Goal: Task Accomplishment & Management: Use online tool/utility

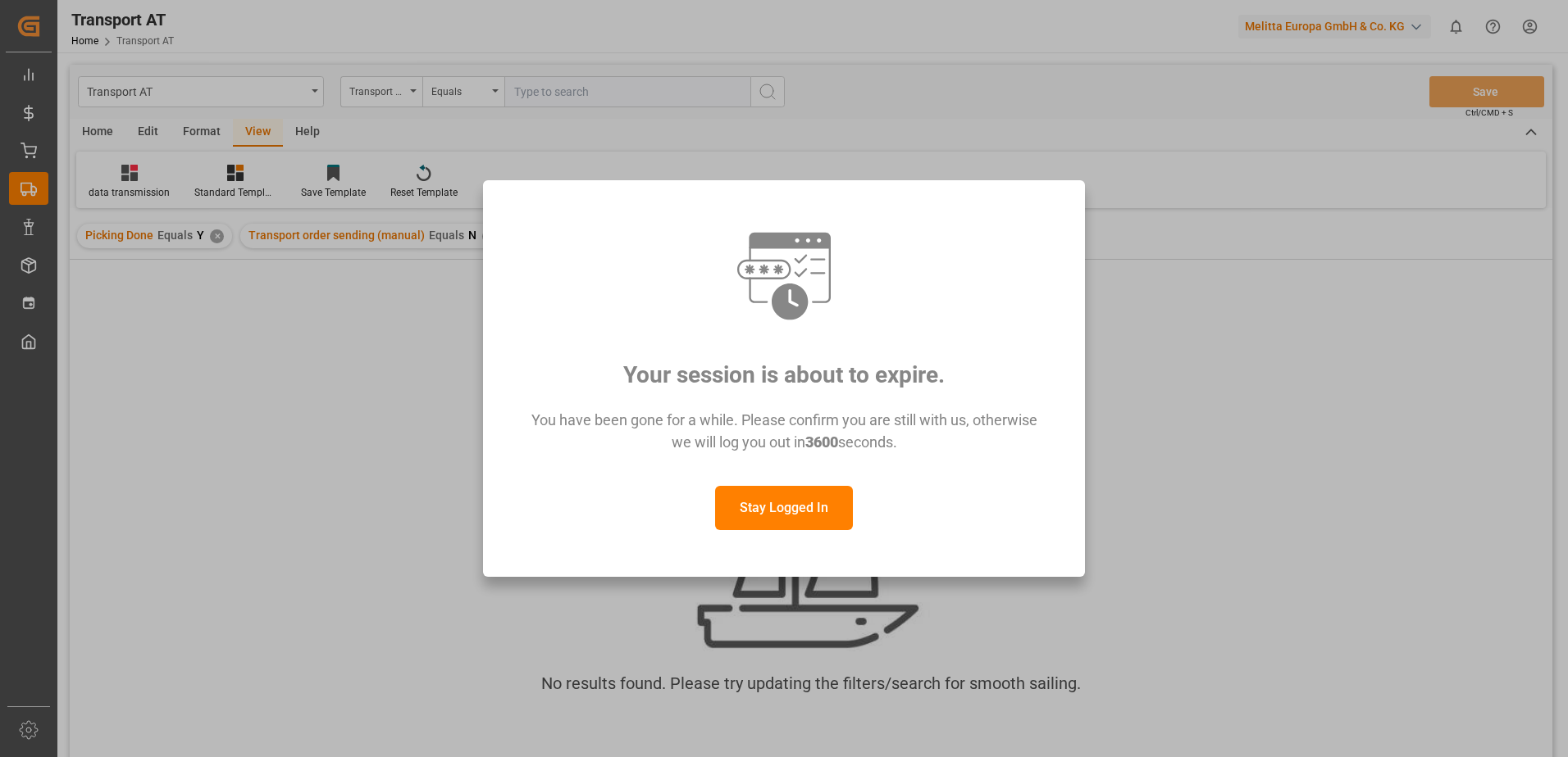
click at [784, 507] on button "Stay Logged In" at bounding box center [784, 507] width 137 height 44
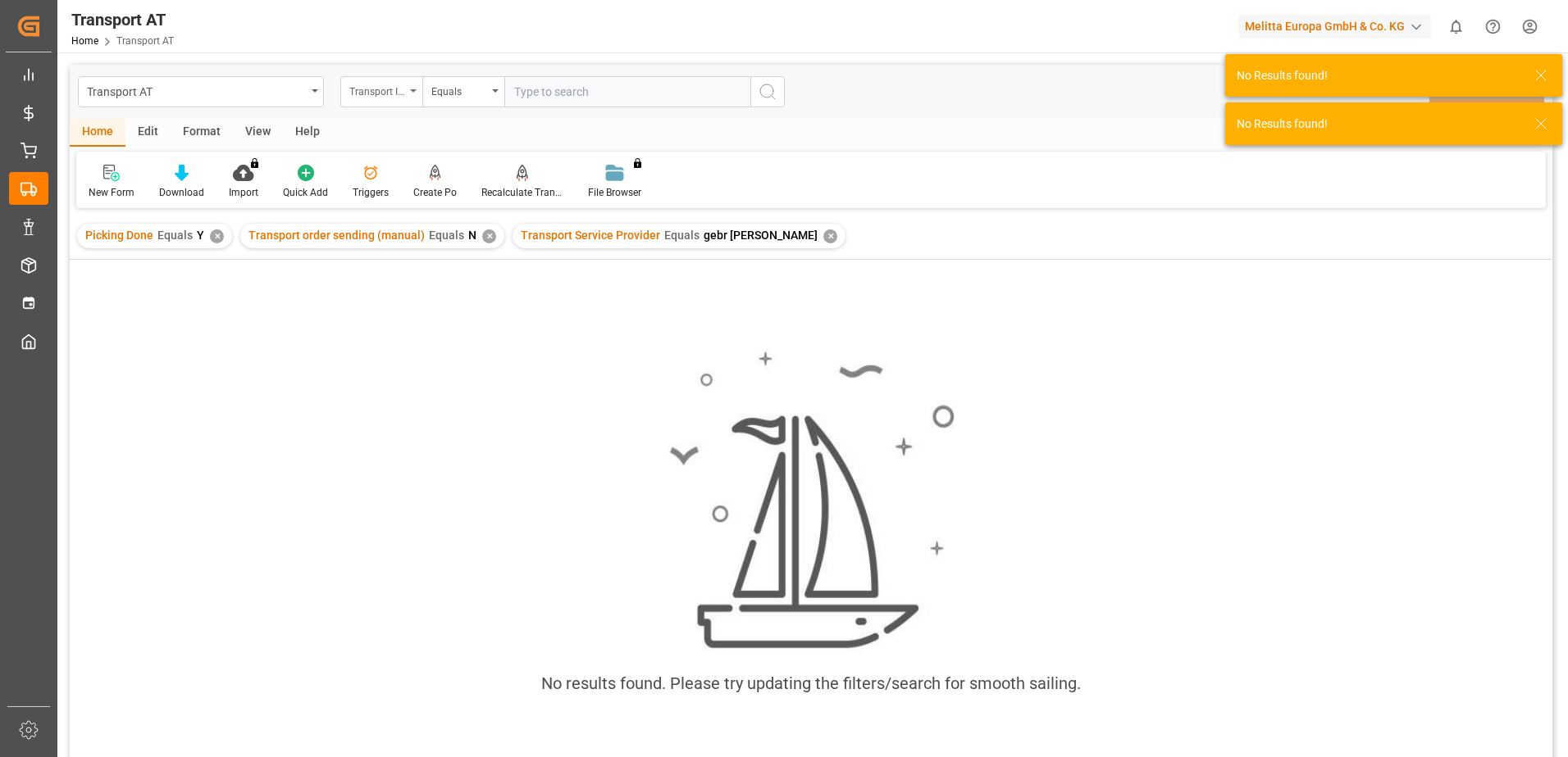
click at [392, 88] on div "Transport ID Logward" at bounding box center [377, 89] width 56 height 19
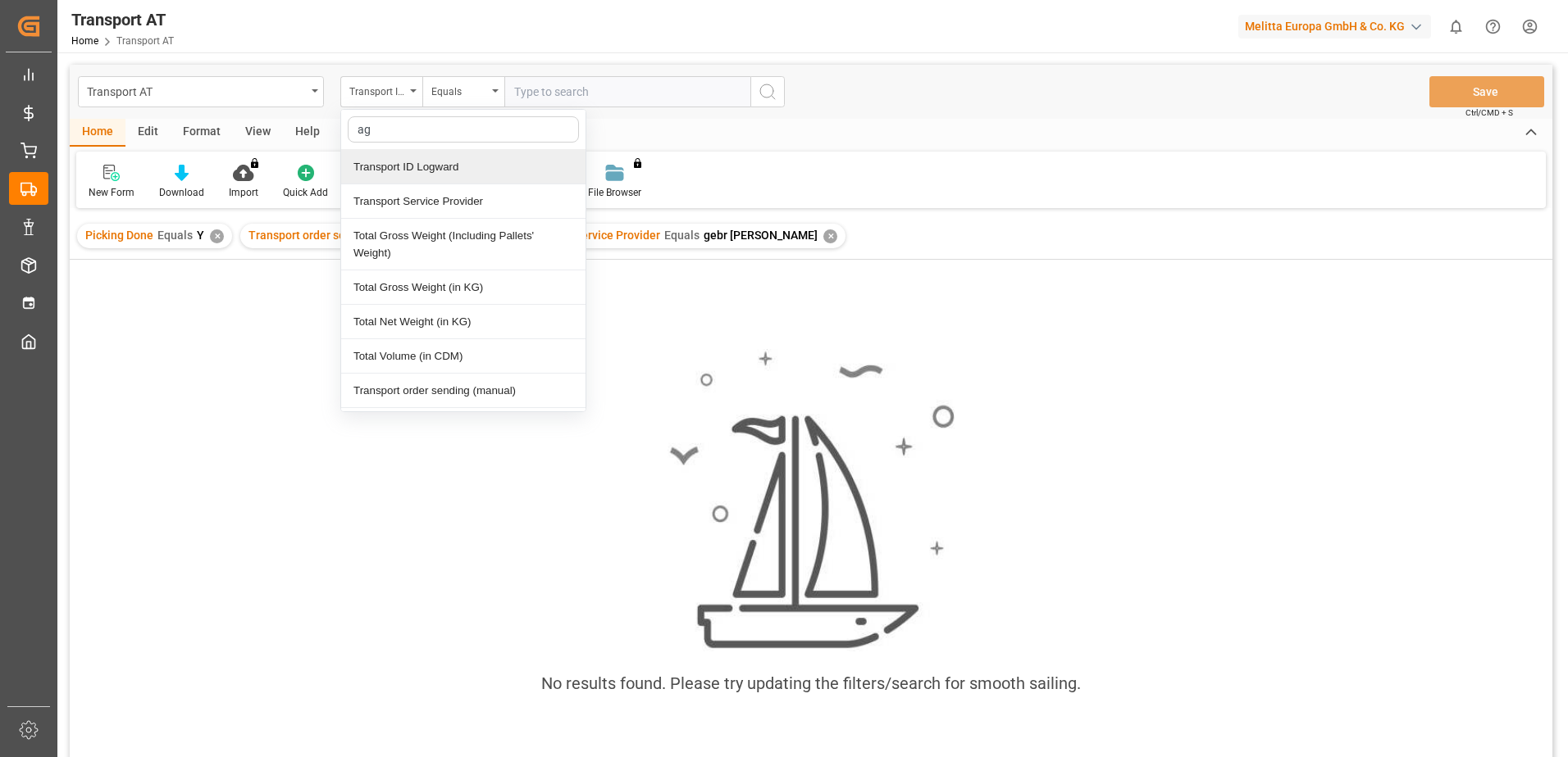
type input "agg"
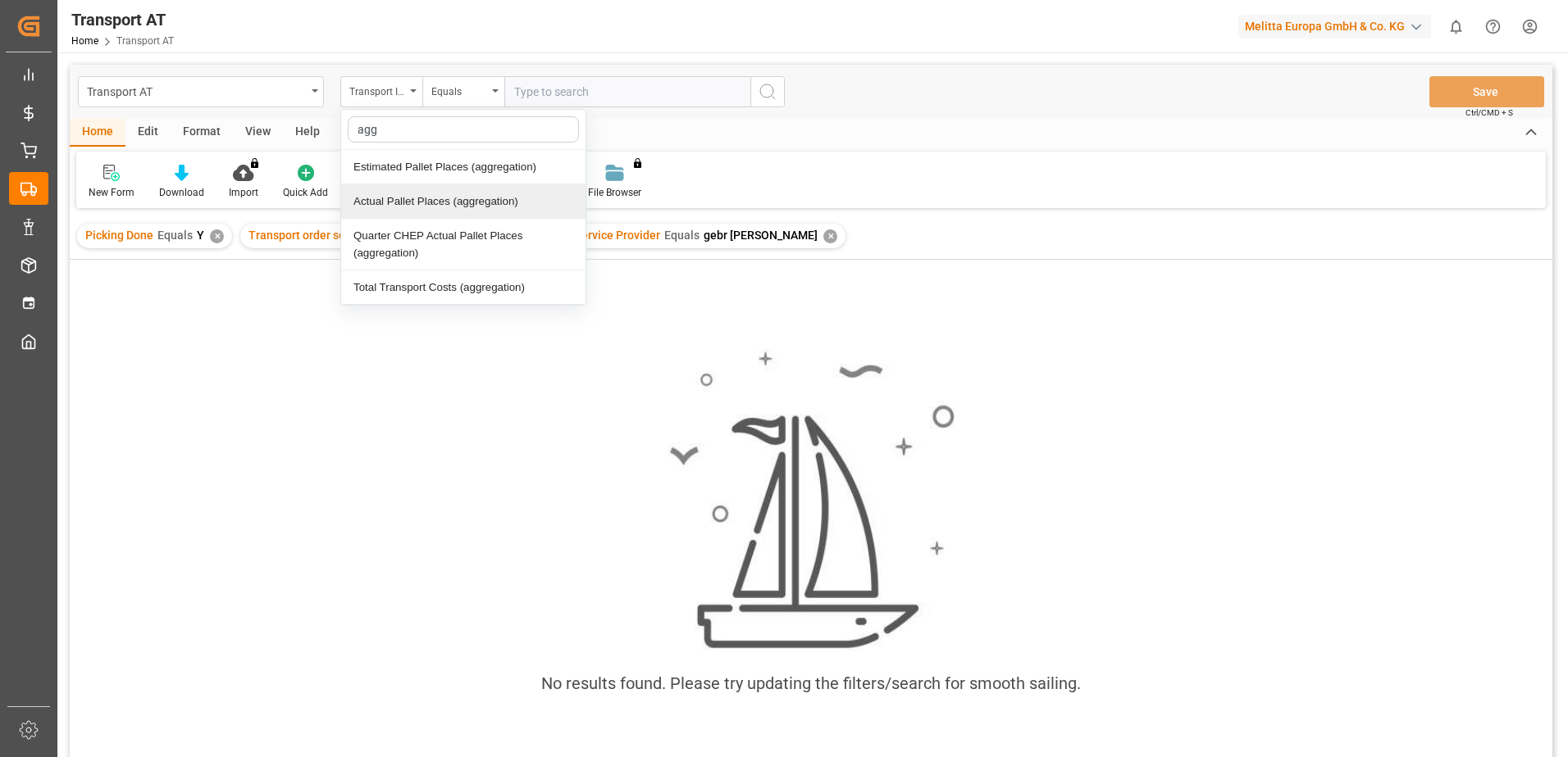
click at [434, 202] on div "Actual Pallet Places (aggregation)" at bounding box center [463, 201] width 245 height 35
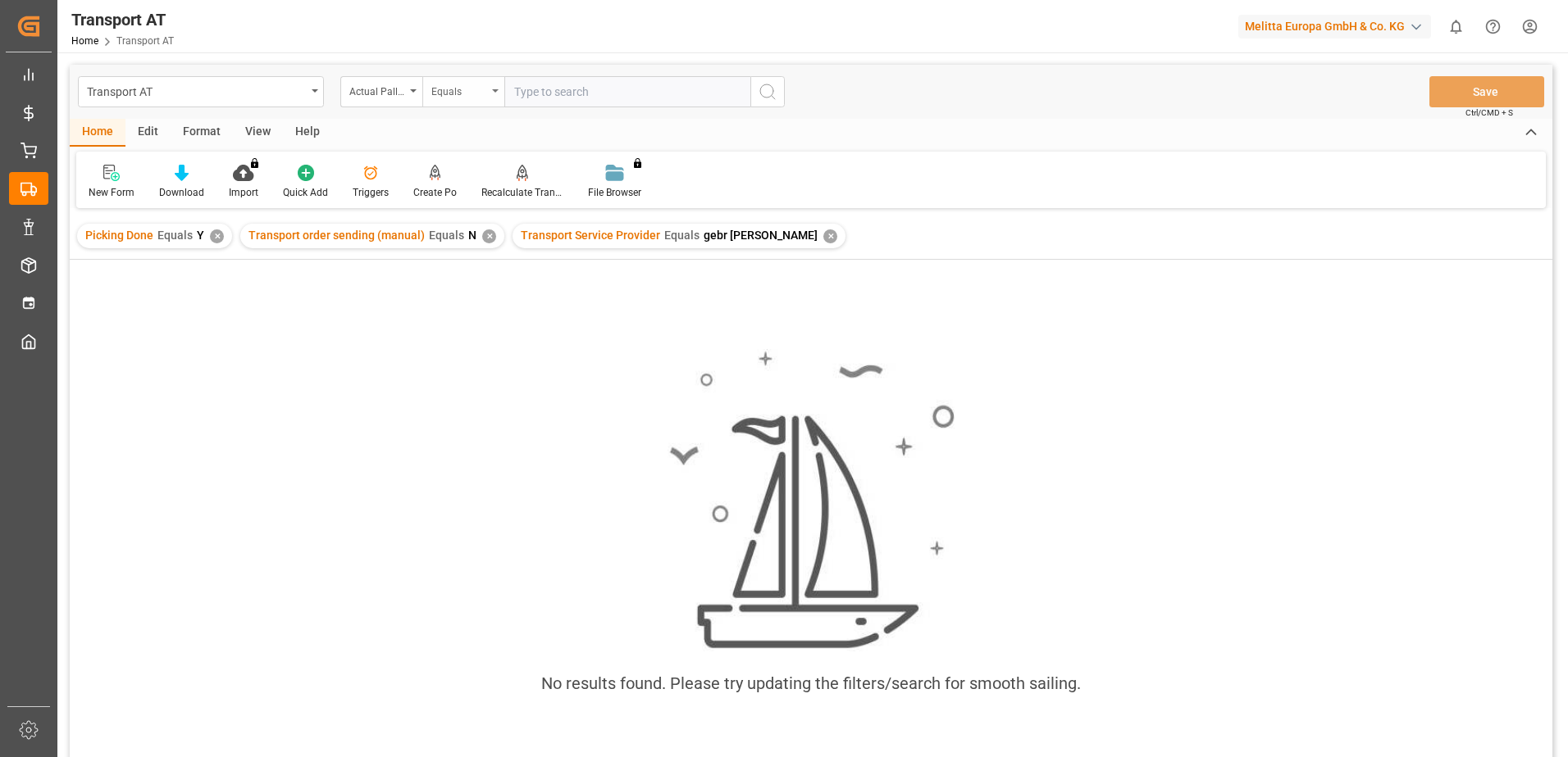
click at [483, 88] on div "Equals" at bounding box center [459, 89] width 56 height 19
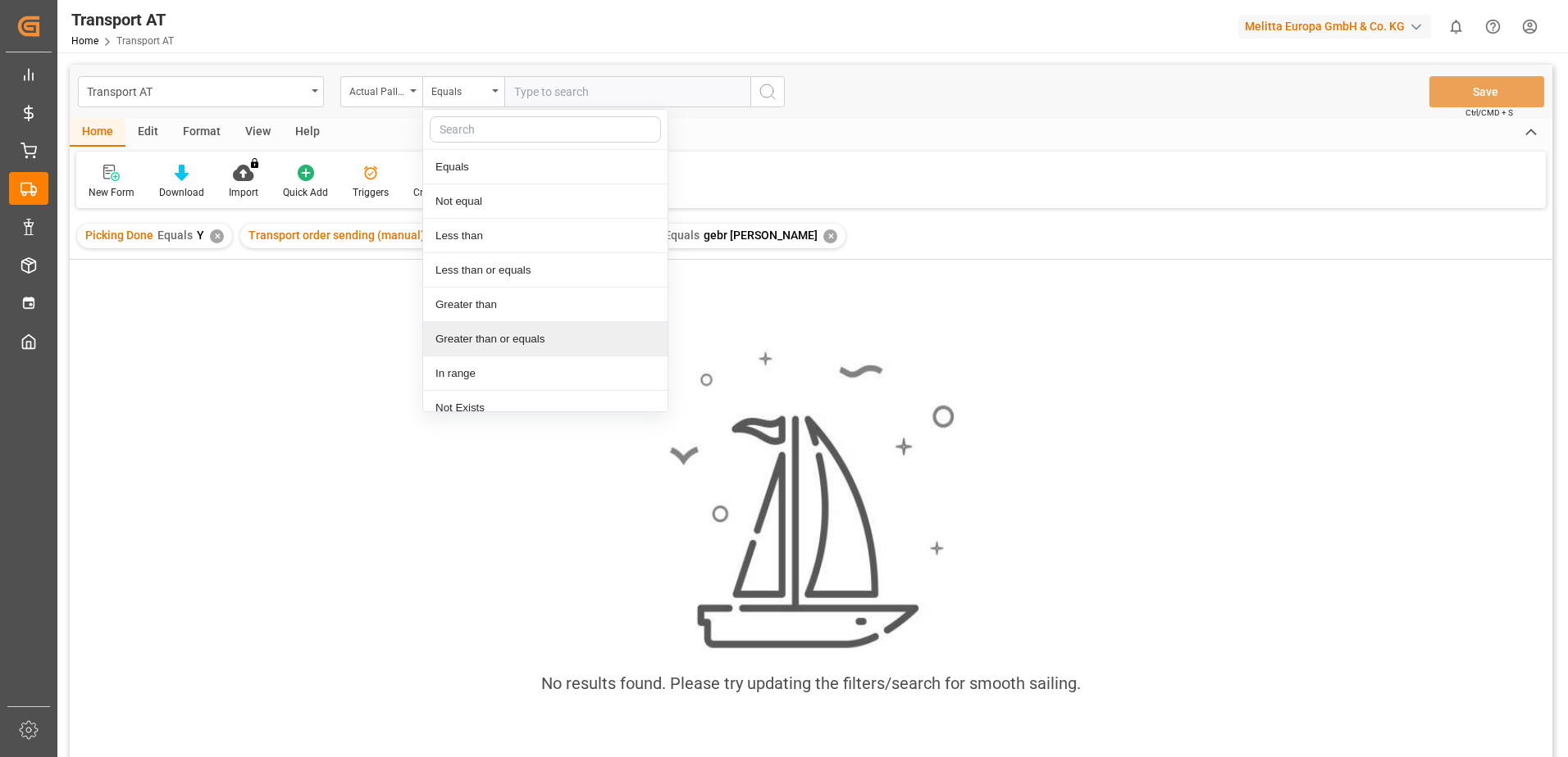
click at [502, 342] on div "Greater than or equals" at bounding box center [546, 339] width 245 height 35
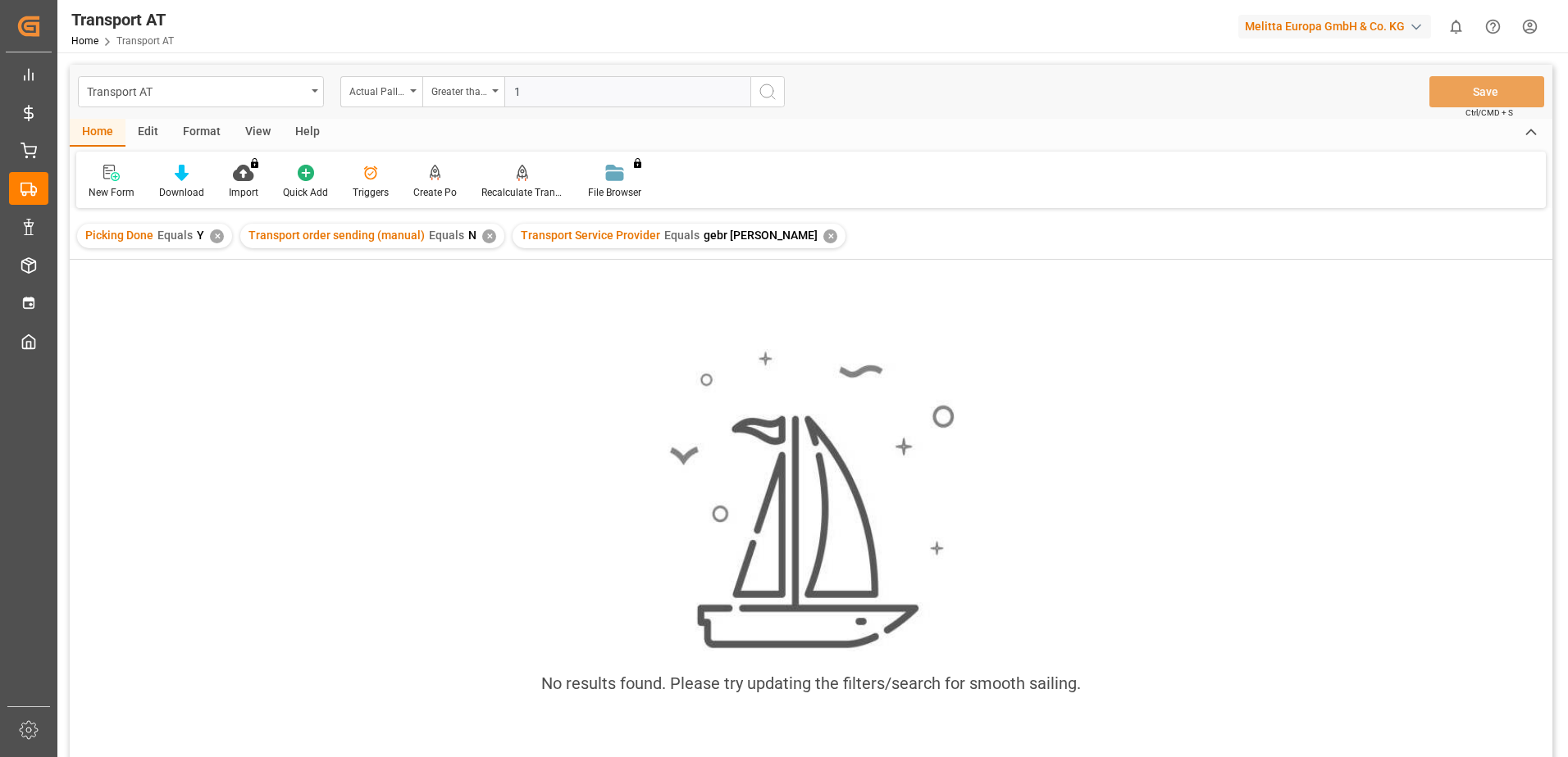
type input "1"
click at [775, 95] on icon "search button" at bounding box center [767, 91] width 19 height 19
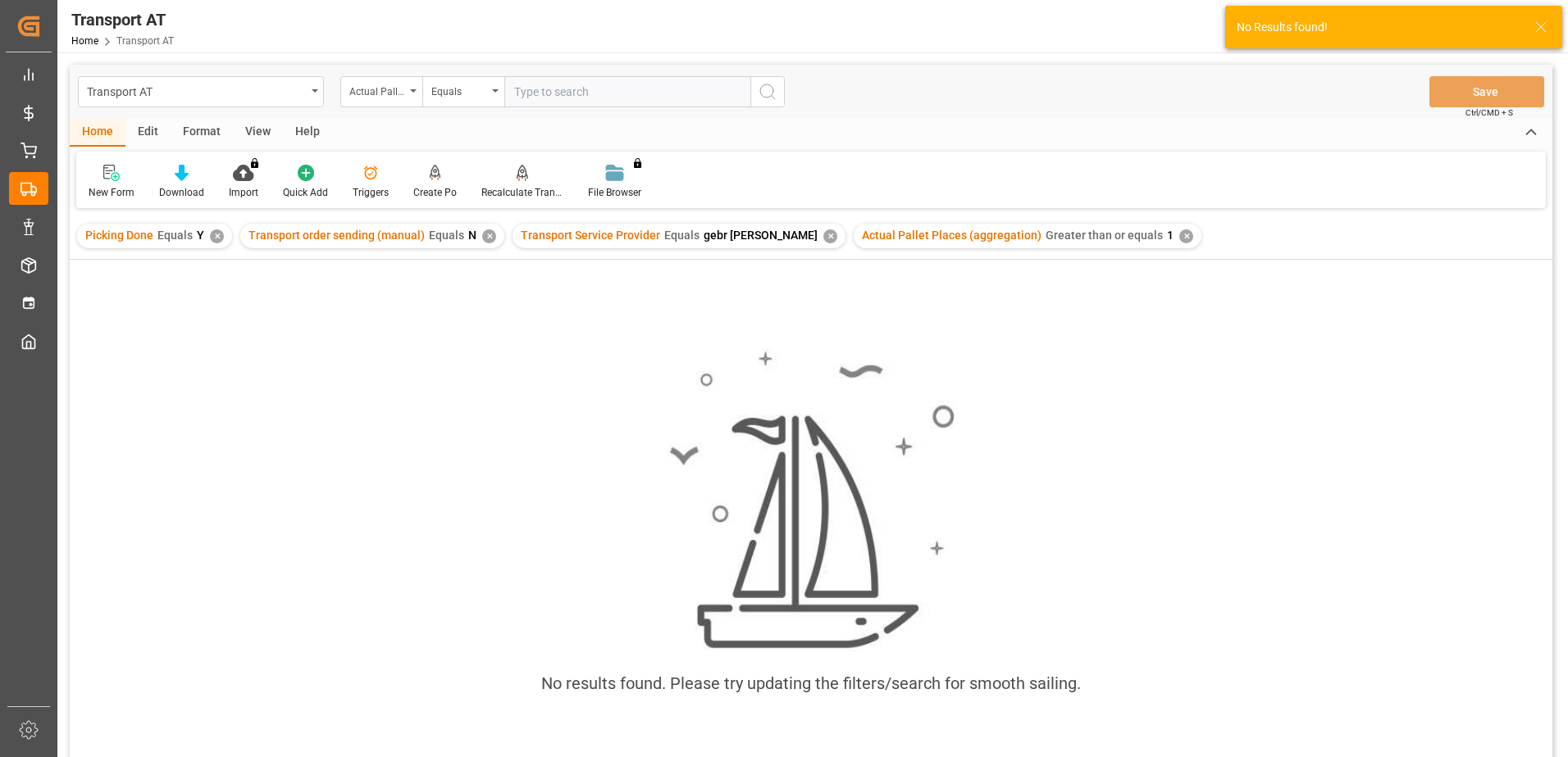
click at [823, 239] on div "✕" at bounding box center [830, 236] width 14 height 14
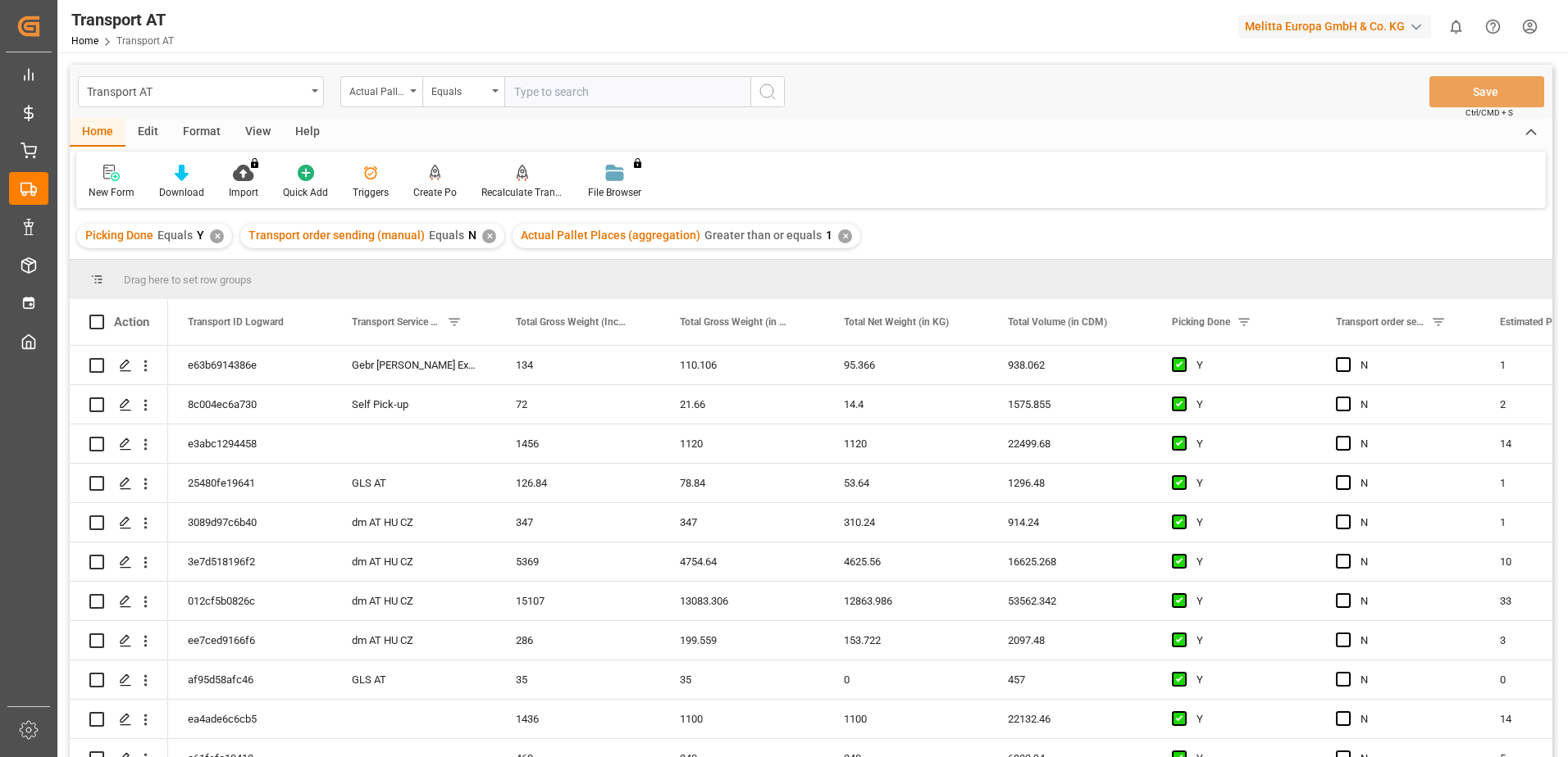
click at [252, 131] on div "View" at bounding box center [257, 132] width 50 height 28
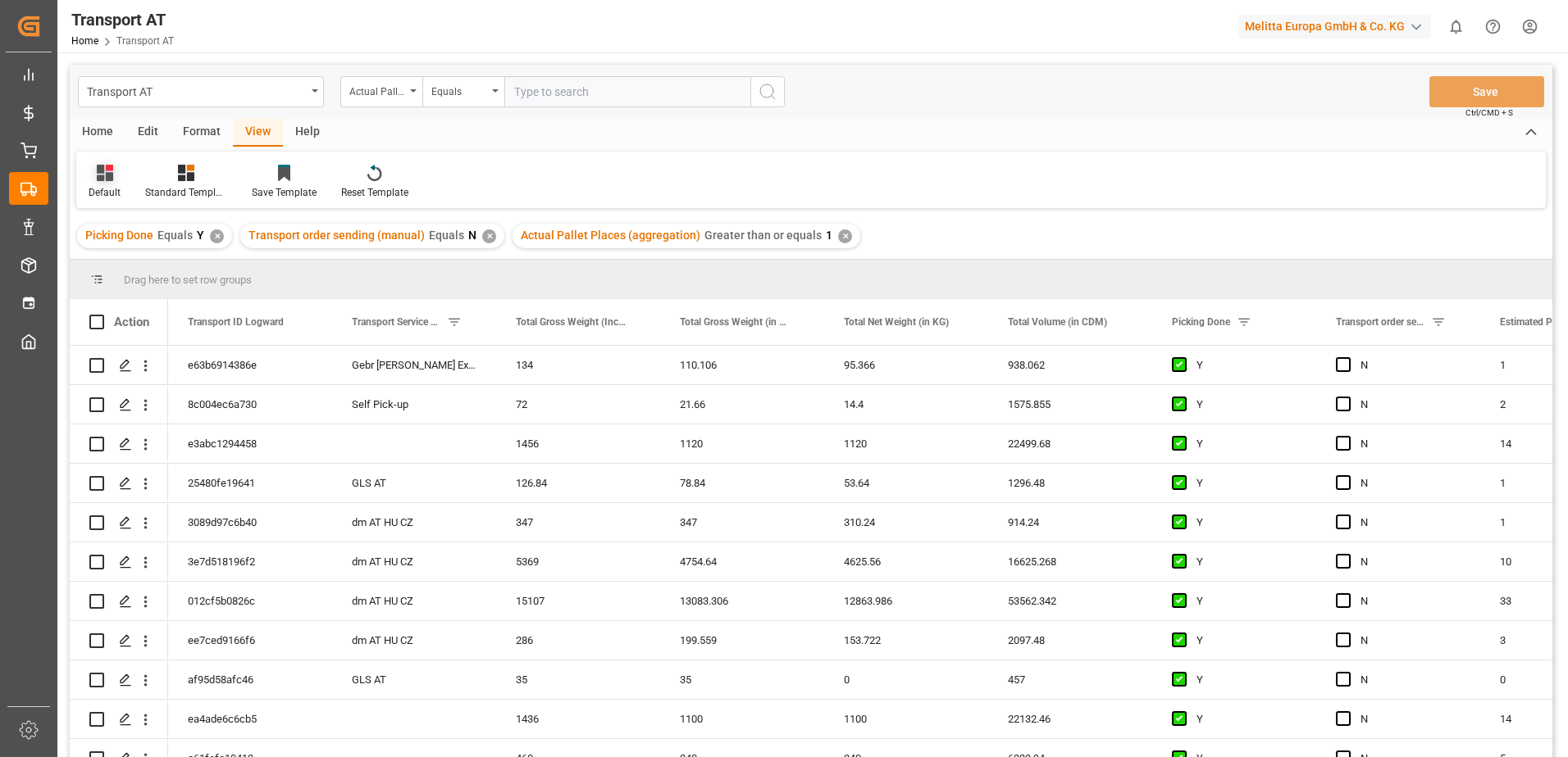
click at [97, 191] on div "Default" at bounding box center [105, 192] width 32 height 14
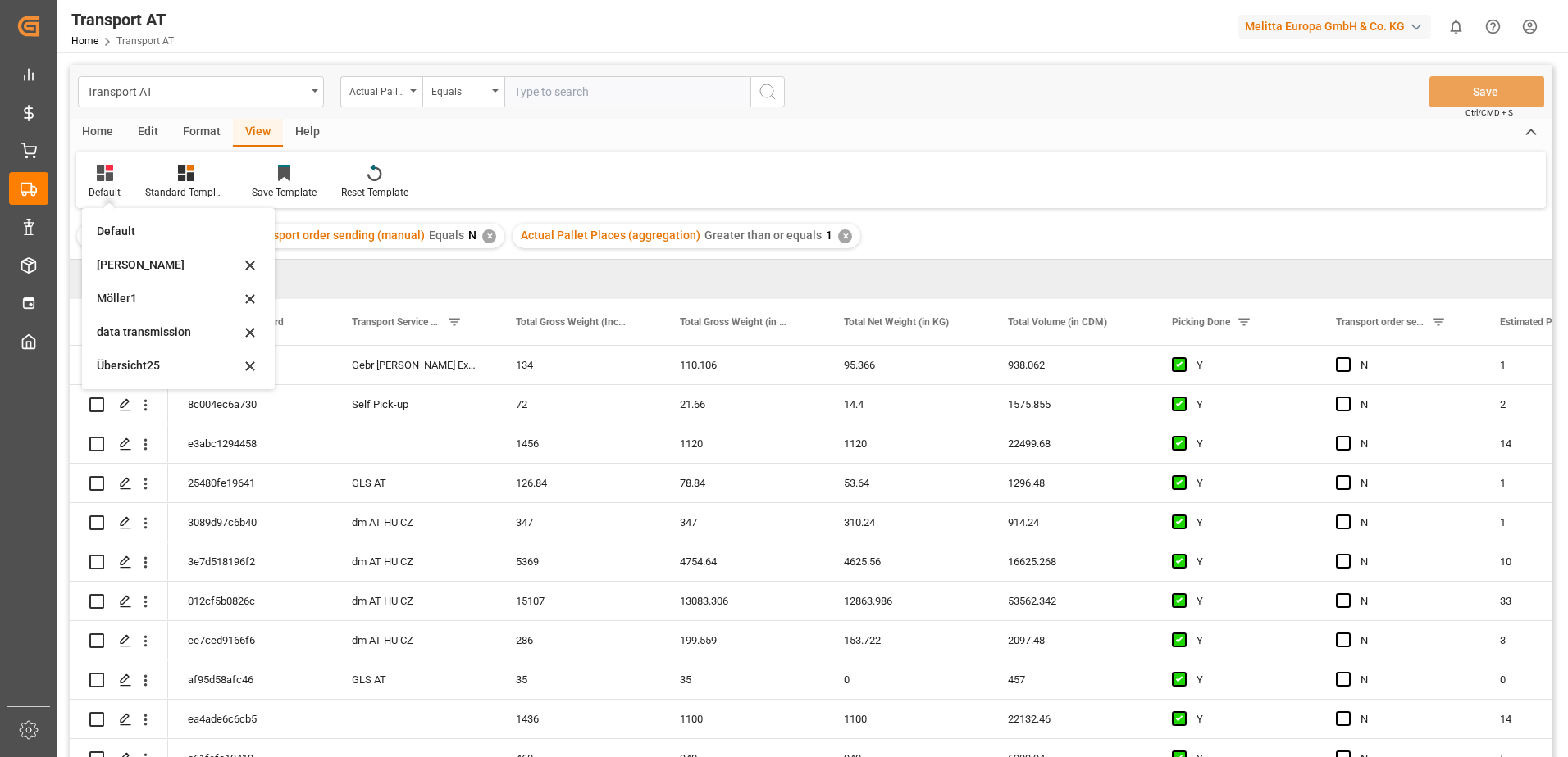
click at [134, 322] on div "data transmission" at bounding box center [178, 332] width 180 height 34
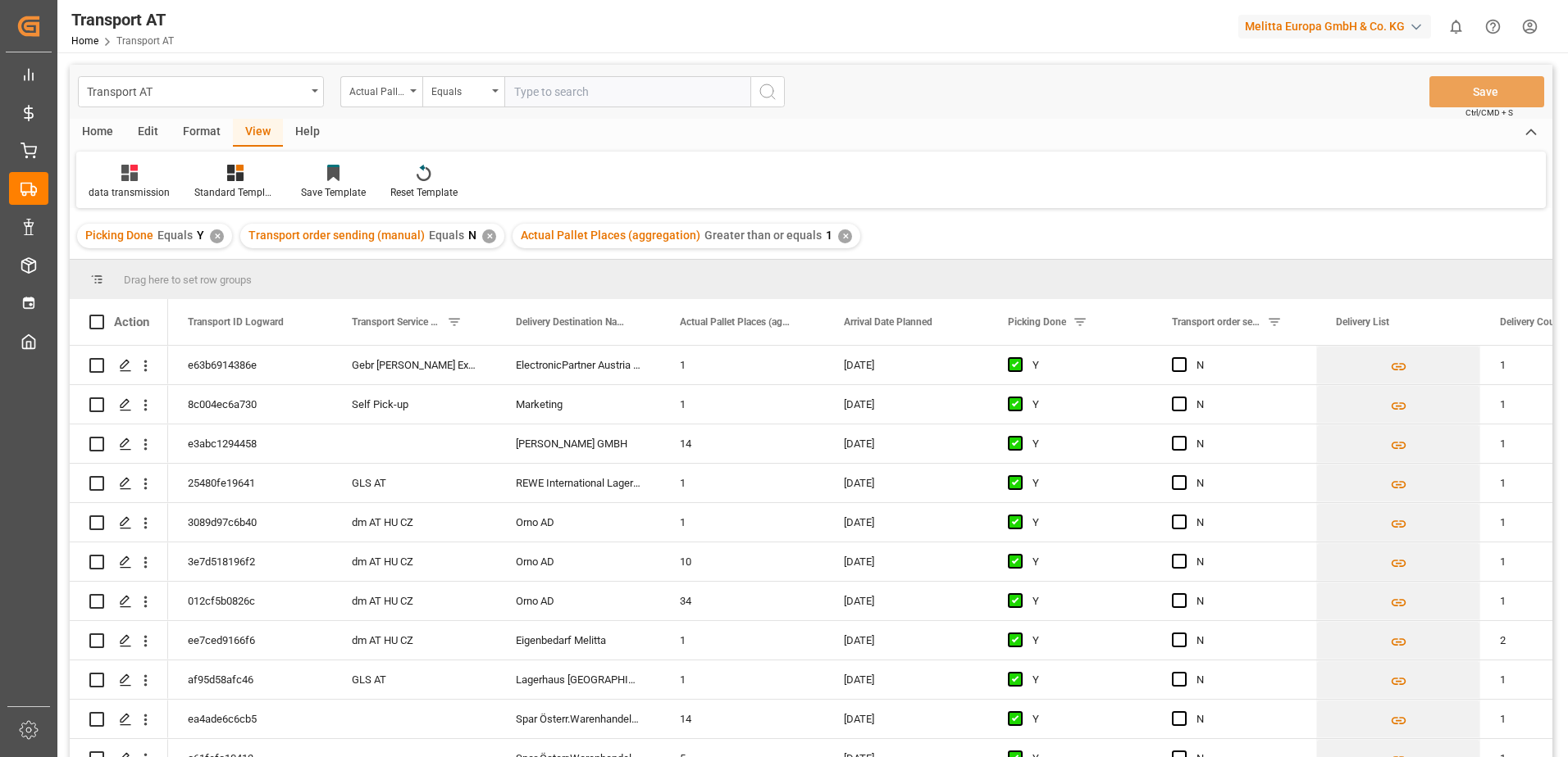
click at [137, 325] on div "Action" at bounding box center [132, 321] width 35 height 14
click at [1177, 367] on span "Press SPACE to select this row." at bounding box center [1178, 364] width 14 height 14
click at [1184, 357] on input "Press SPACE to select this row." at bounding box center [1184, 357] width 0 height 0
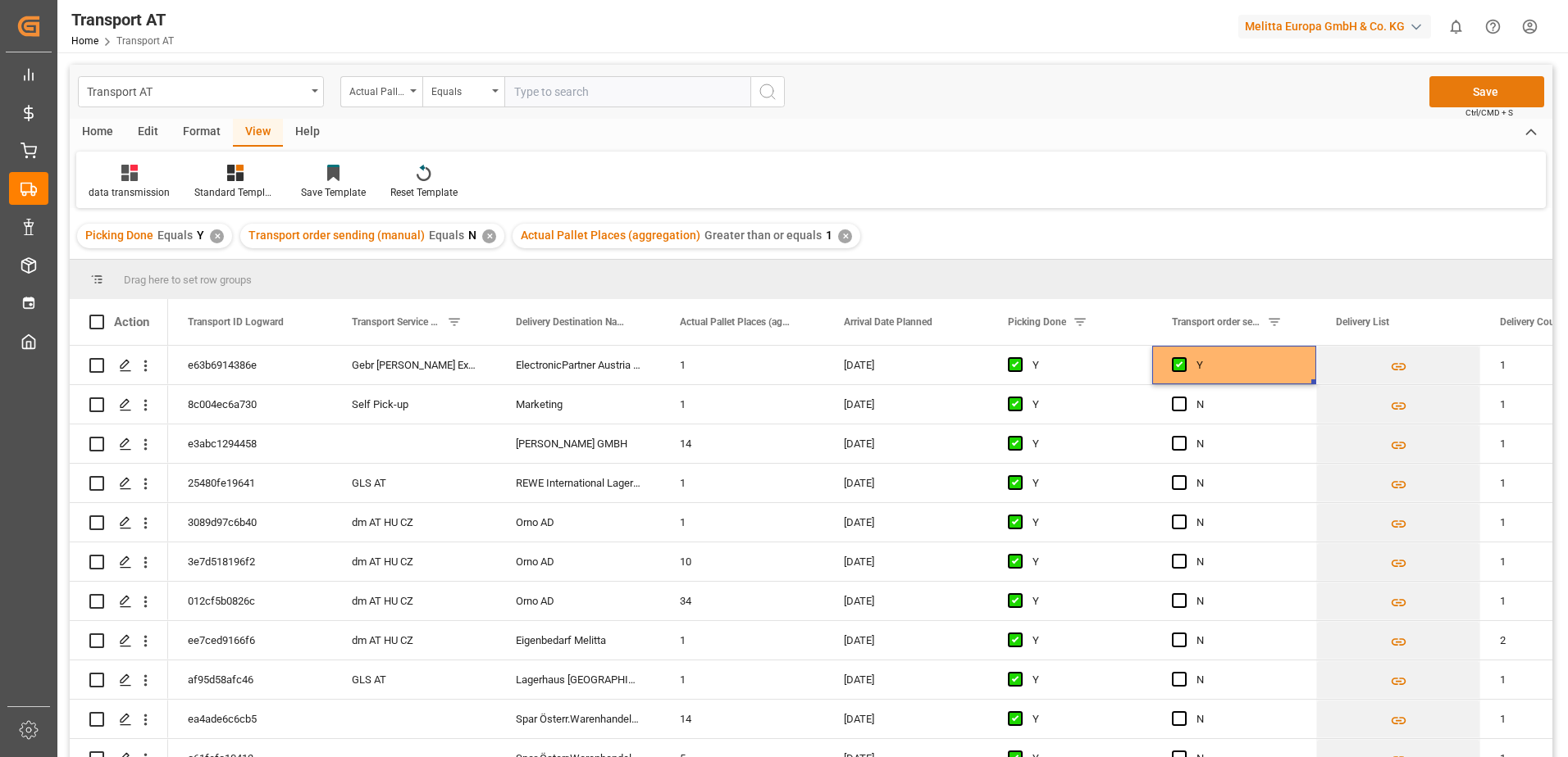
click at [1463, 90] on button "Save" at bounding box center [1486, 91] width 115 height 31
